Goal: Find specific page/section: Find specific page/section

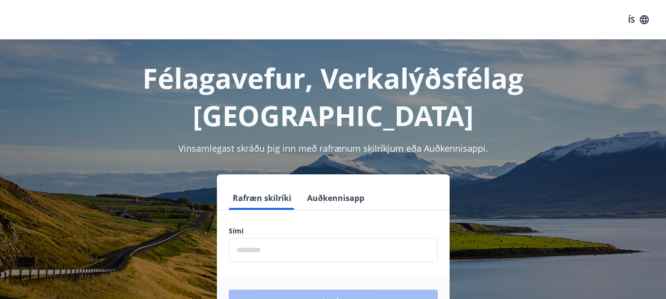
click at [248, 238] on input "phone" at bounding box center [333, 250] width 209 height 24
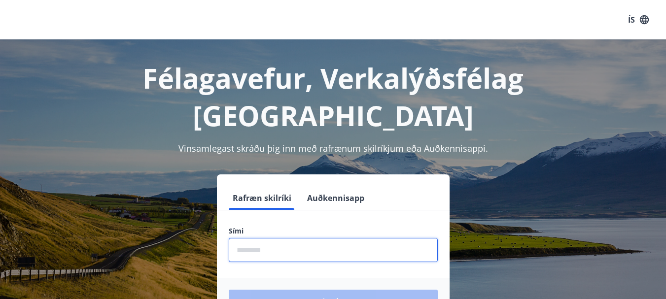
type input "********"
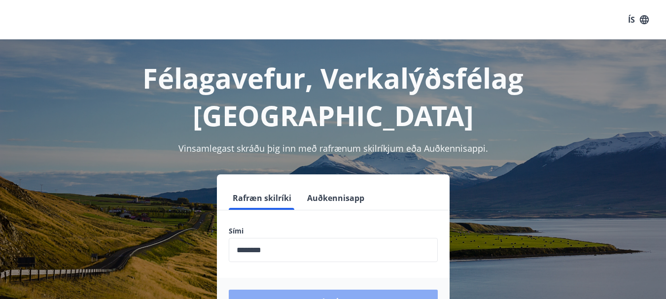
click at [310, 290] on button "Login" at bounding box center [333, 302] width 209 height 24
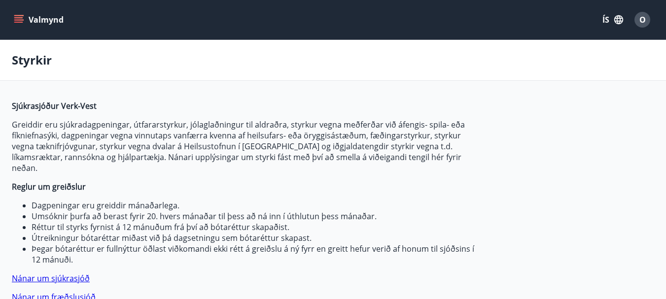
type input "***"
click at [603, 18] on button "ÍS" at bounding box center [613, 20] width 32 height 18
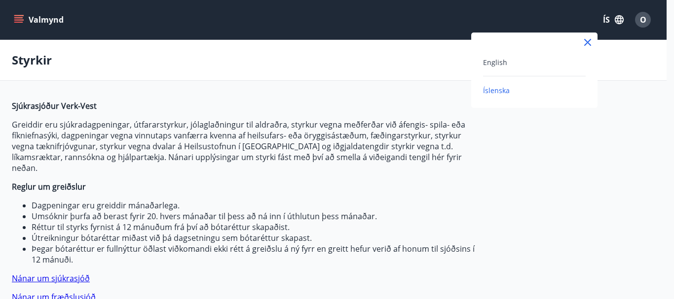
click at [505, 68] on div "English" at bounding box center [534, 66] width 103 height 20
click at [495, 59] on span "English" at bounding box center [495, 62] width 24 height 9
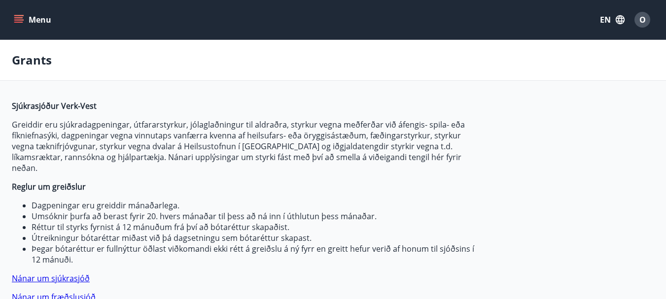
drag, startPoint x: 306, startPoint y: 184, endPoint x: 221, endPoint y: 76, distance: 137.3
click at [24, 14] on button "Menu" at bounding box center [33, 20] width 43 height 18
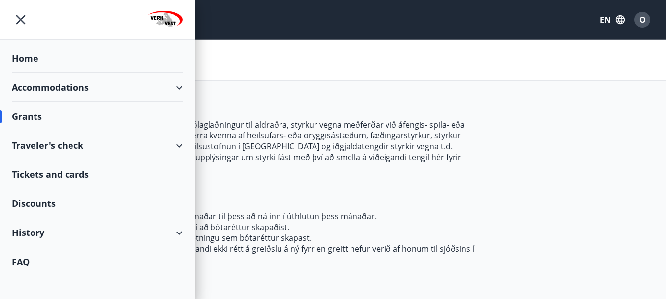
click at [50, 199] on div "Discounts" at bounding box center [97, 203] width 171 height 29
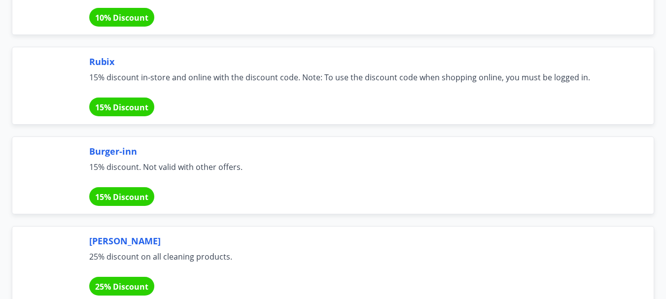
scroll to position [2762, 0]
